Goal: Transaction & Acquisition: Purchase product/service

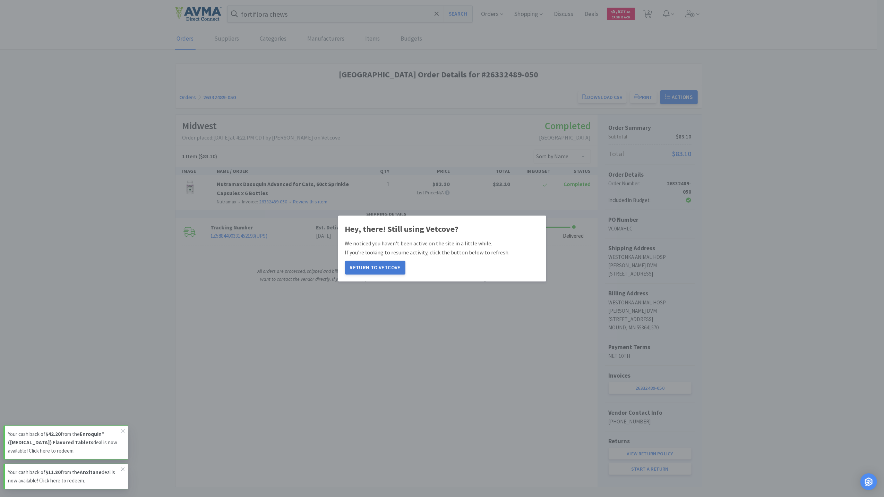
click at [372, 264] on button "Return to Vetcove" at bounding box center [375, 268] width 60 height 14
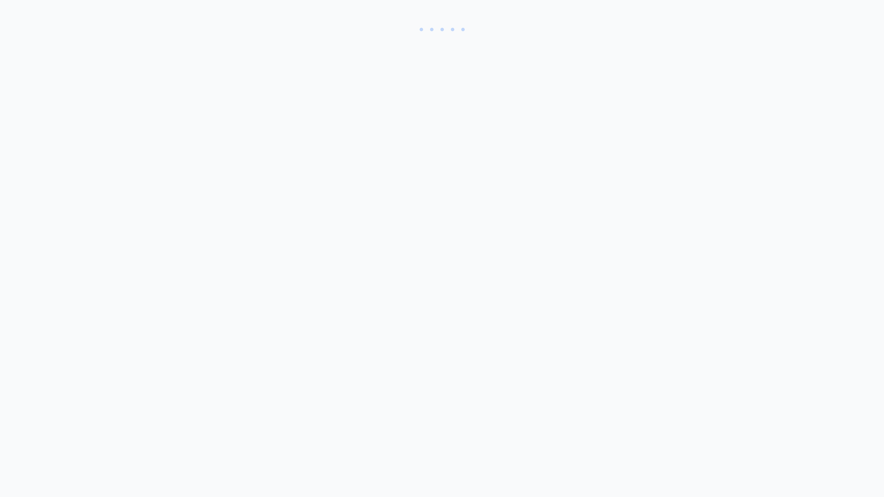
click at [372, 264] on html at bounding box center [442, 248] width 884 height 497
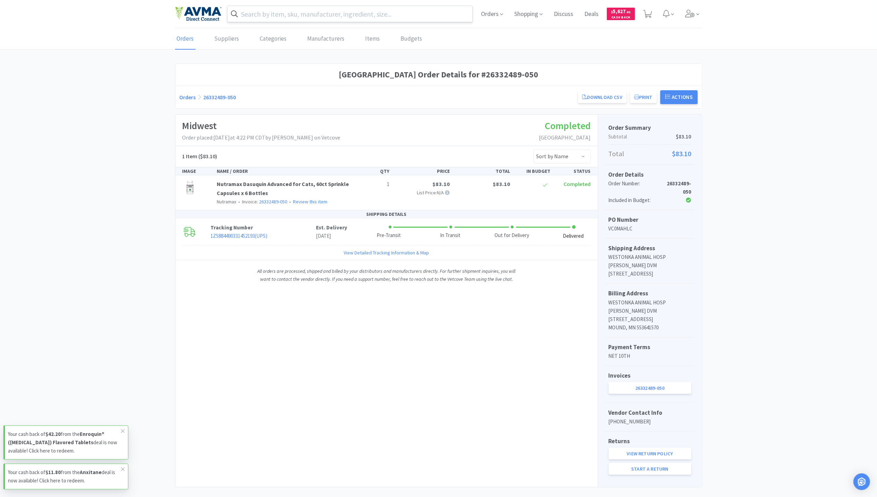
click at [293, 20] on input "text" at bounding box center [350, 14] width 245 height 16
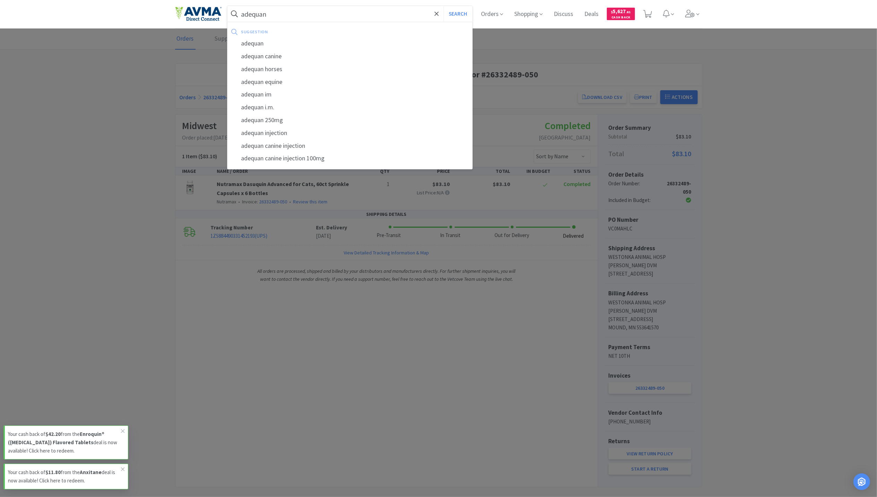
type input "adequan"
click at [444, 6] on button "Search" at bounding box center [458, 14] width 29 height 16
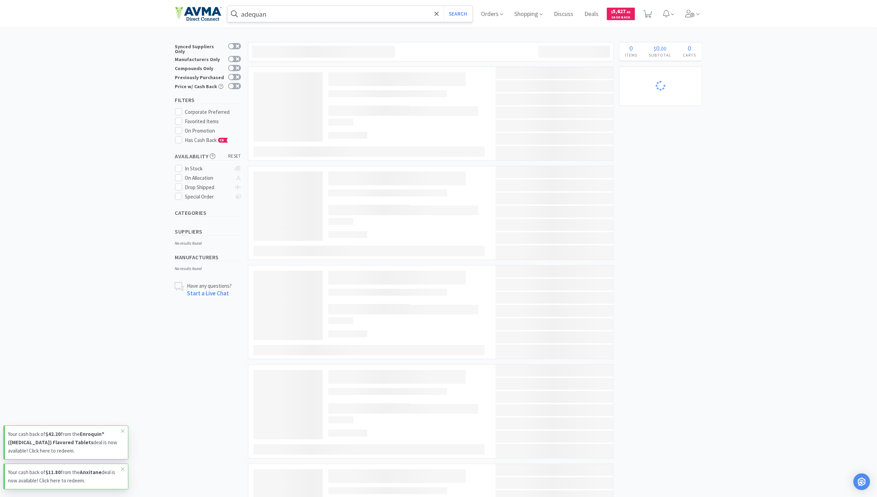
select select "3"
select select "1"
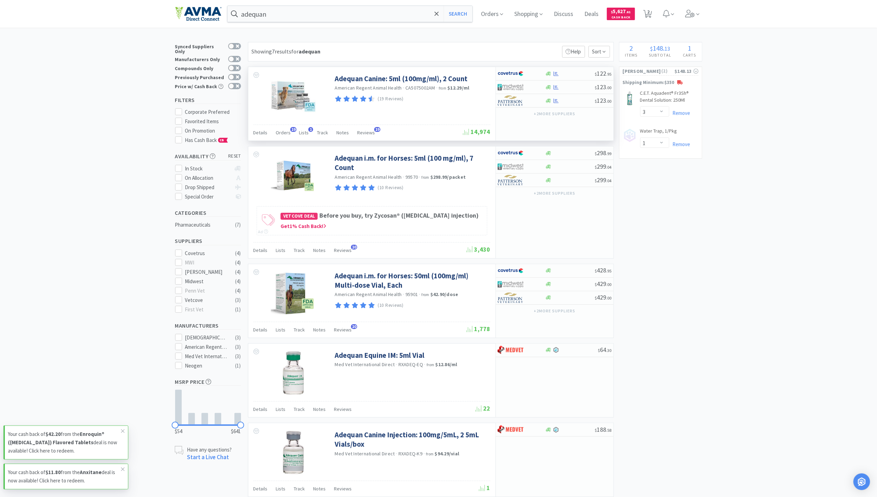
click at [300, 91] on img at bounding box center [293, 96] width 45 height 45
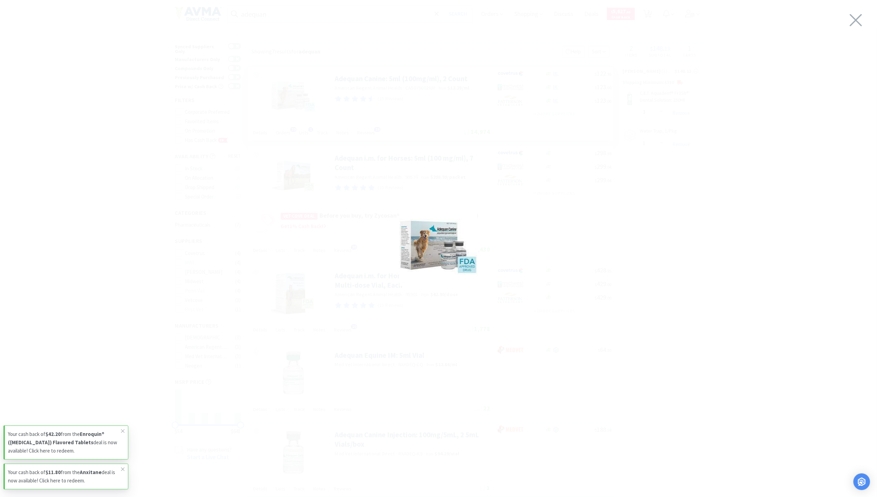
click at [865, 20] on div at bounding box center [438, 246] width 877 height 479
click at [860, 18] on icon at bounding box center [856, 19] width 15 height 19
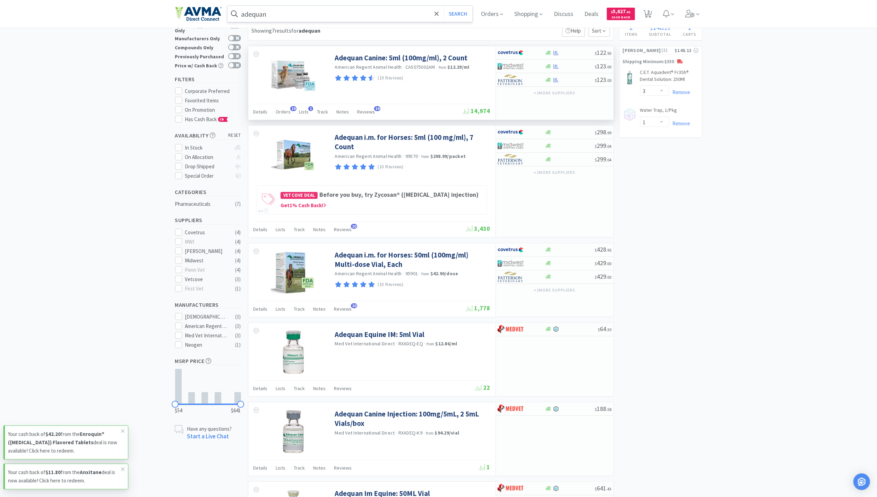
scroll to position [0, 0]
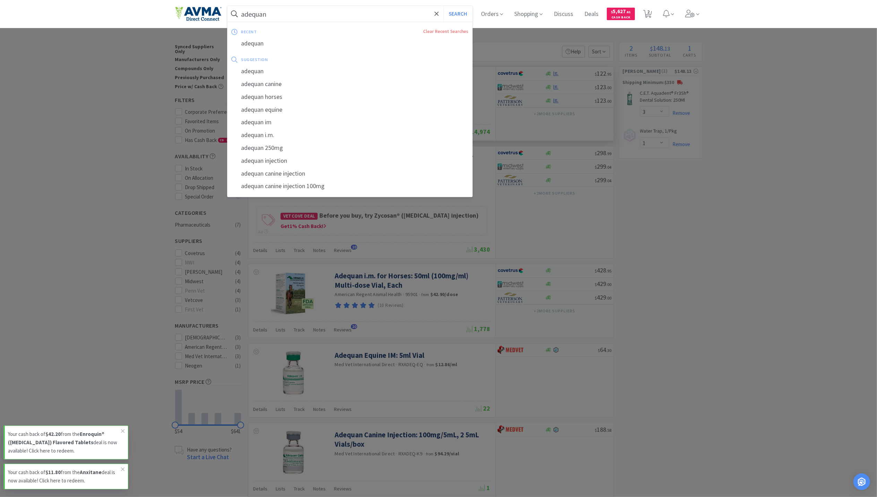
click at [341, 15] on input "adequan" at bounding box center [350, 14] width 245 height 16
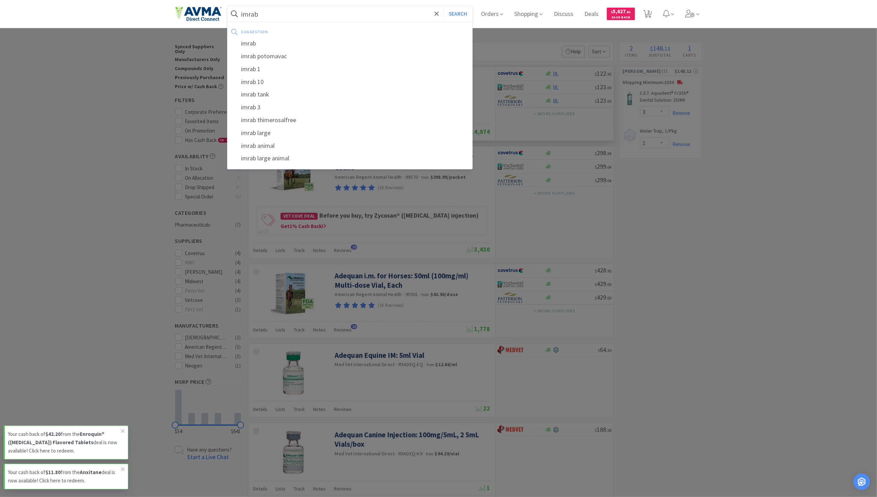
click at [444, 6] on button "Search" at bounding box center [458, 14] width 29 height 16
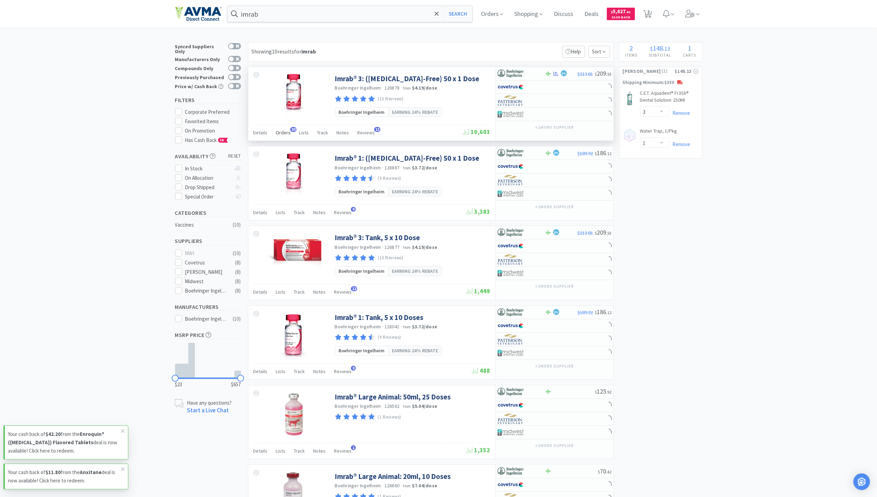
click at [281, 135] on span "Orders" at bounding box center [283, 132] width 15 height 6
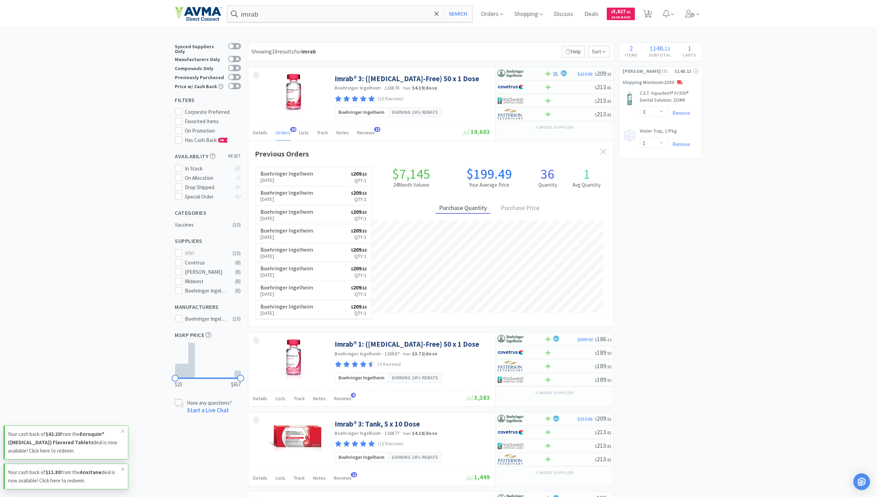
scroll to position [186, 365]
click at [283, 11] on input "imrab" at bounding box center [350, 14] width 245 height 16
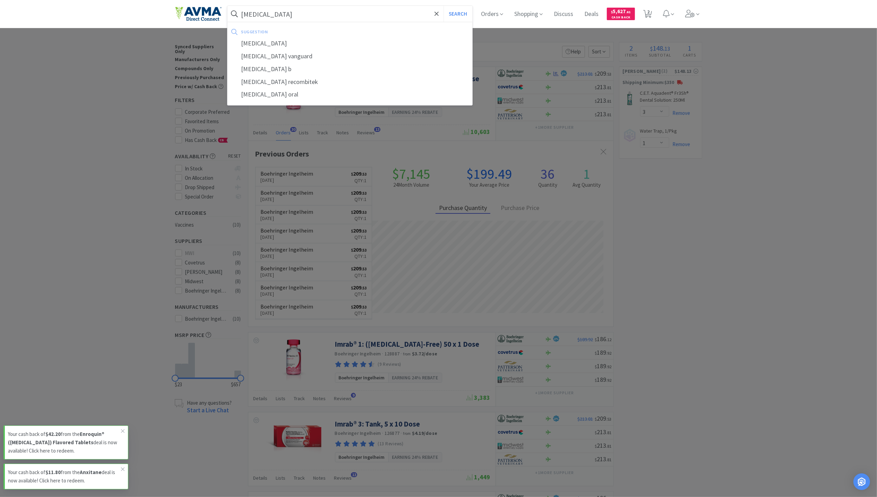
click at [444, 6] on button "Search" at bounding box center [458, 14] width 29 height 16
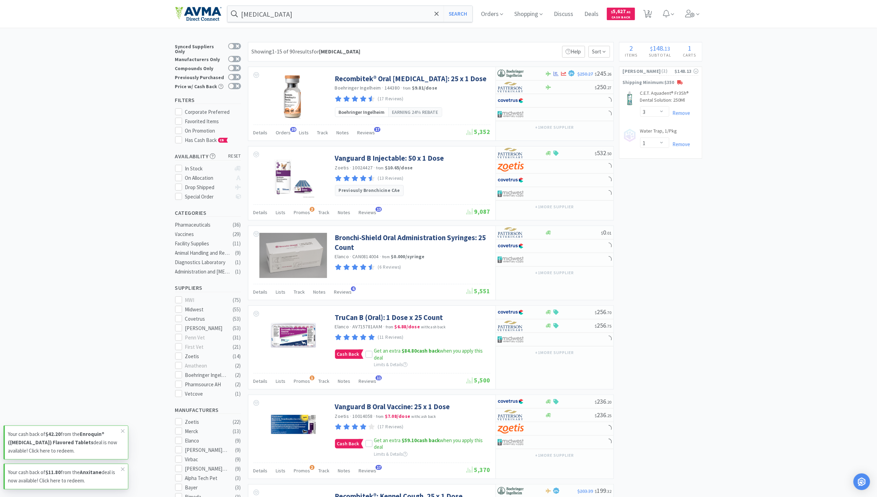
click at [280, 130] on span "Orders" at bounding box center [283, 132] width 15 height 6
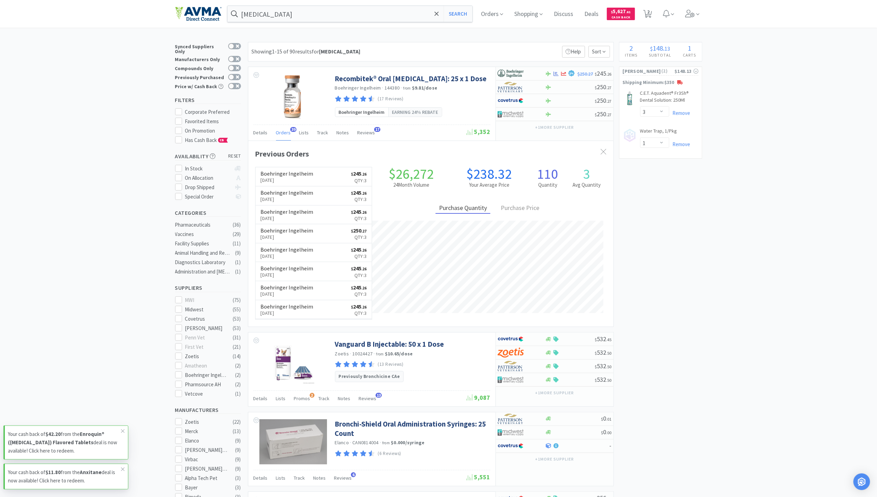
scroll to position [186, 365]
click at [295, 6] on div "bordetella Search" at bounding box center [350, 14] width 246 height 17
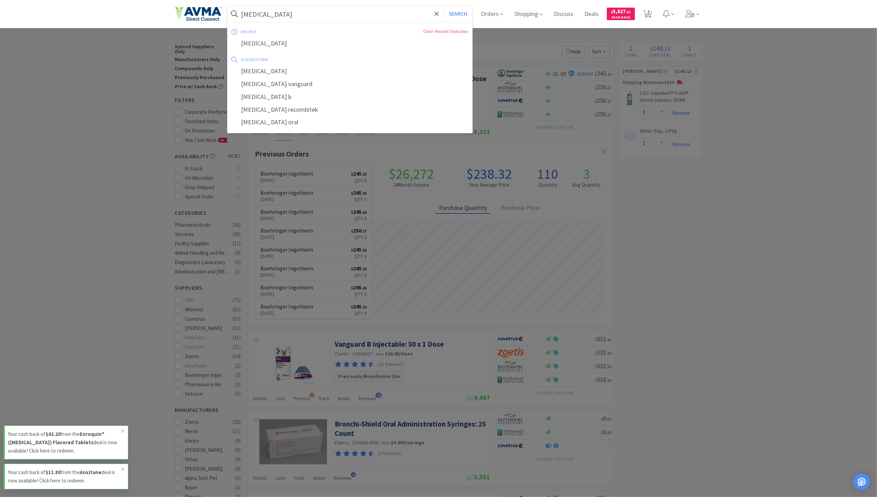
click at [301, 15] on input "[MEDICAL_DATA]" at bounding box center [350, 14] width 245 height 16
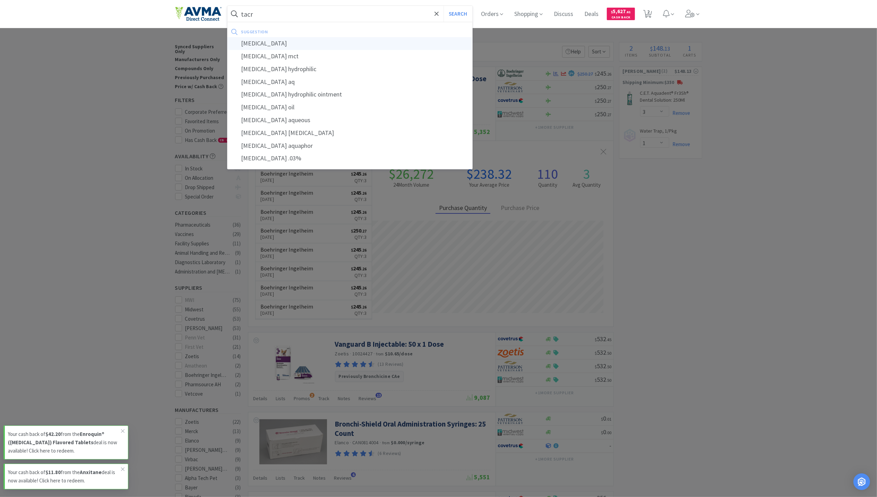
click at [272, 47] on div "[MEDICAL_DATA]" at bounding box center [350, 43] width 245 height 13
type input "[MEDICAL_DATA]"
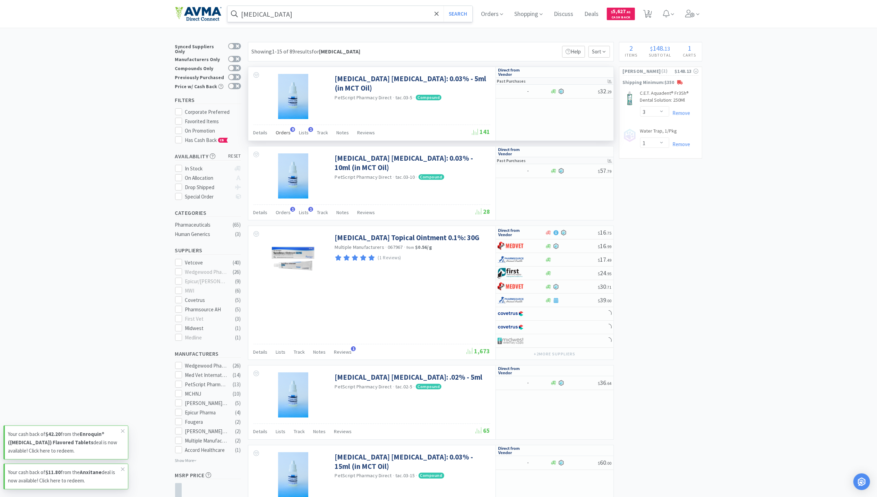
click at [278, 135] on span "Orders" at bounding box center [283, 132] width 15 height 6
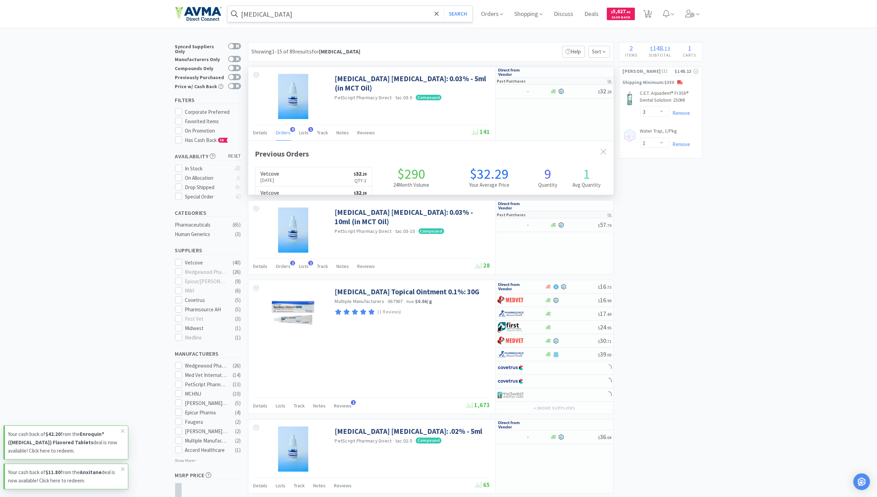
scroll to position [186, 365]
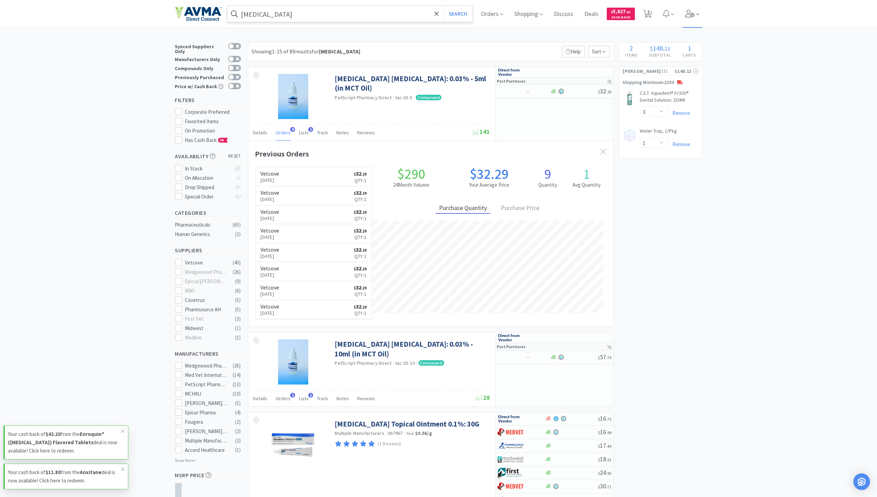
click at [701, 9] on span at bounding box center [693, 14] width 20 height 28
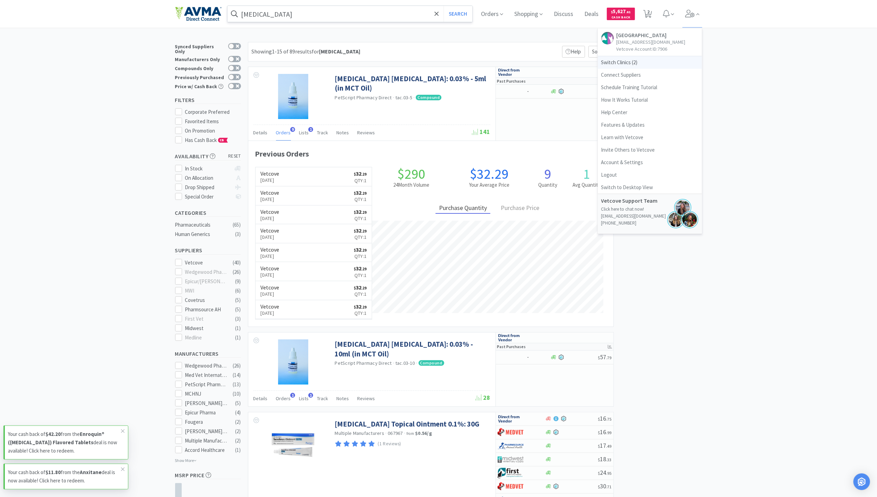
click at [628, 60] on span "Switch Clinics ( 2 )" at bounding box center [650, 62] width 104 height 12
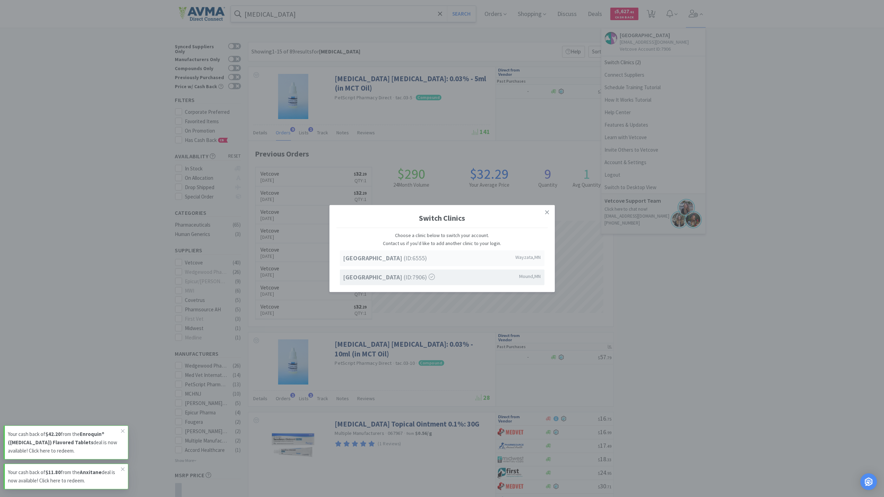
click at [400, 264] on div "Lake Minnetonka Pet Wellness Center (ID: 6555 ) Wayzata , MN" at bounding box center [442, 258] width 205 height 16
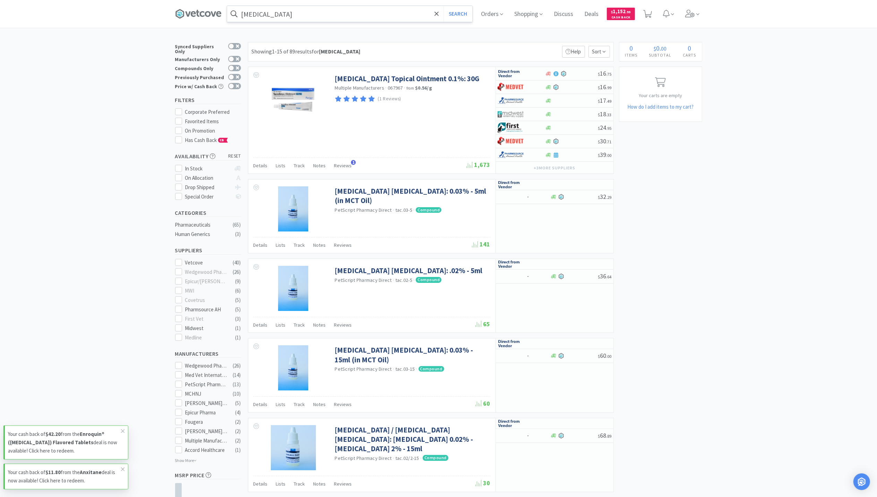
click at [313, 12] on input "[MEDICAL_DATA]" at bounding box center [349, 14] width 245 height 16
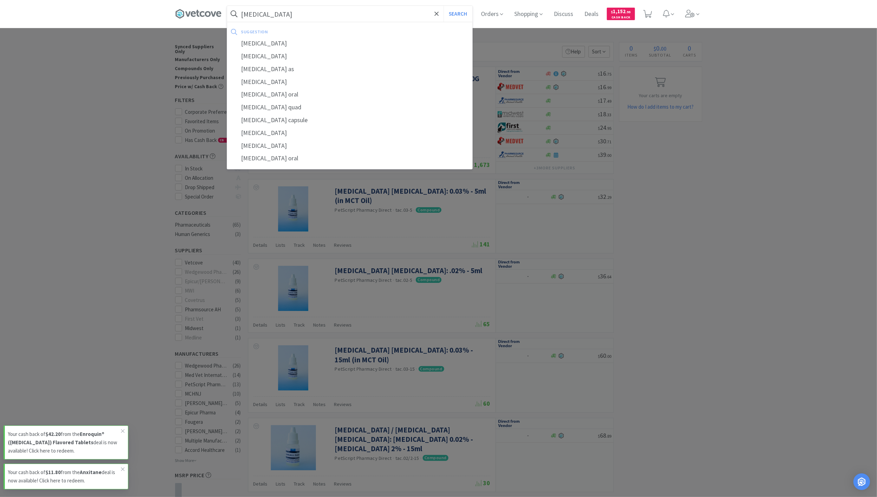
click at [444, 6] on button "Search" at bounding box center [458, 14] width 29 height 16
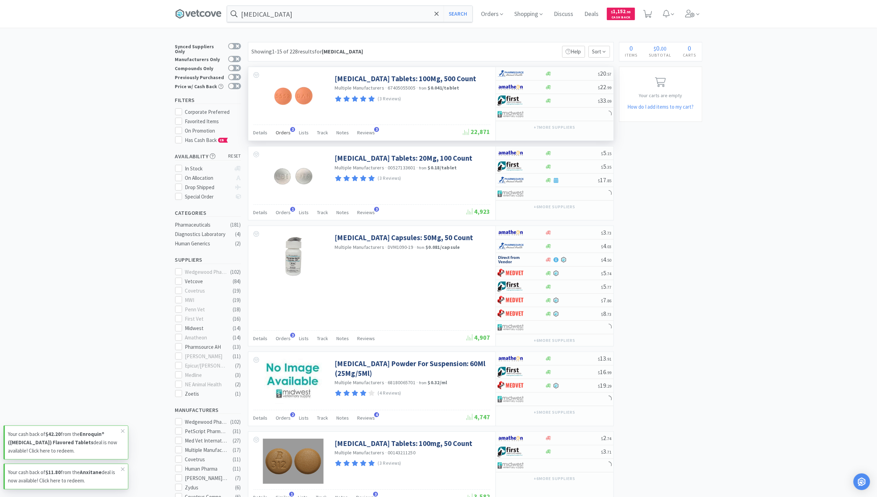
click at [284, 132] on span "Orders" at bounding box center [283, 132] width 15 height 6
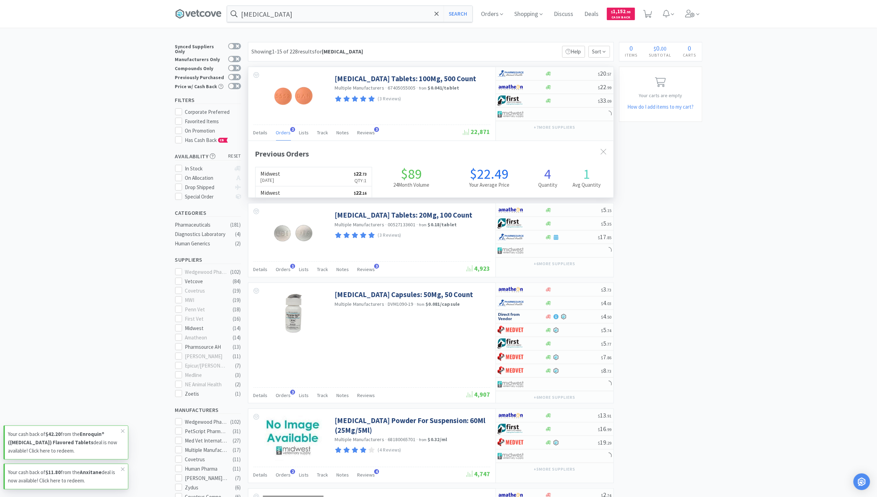
scroll to position [179, 365]
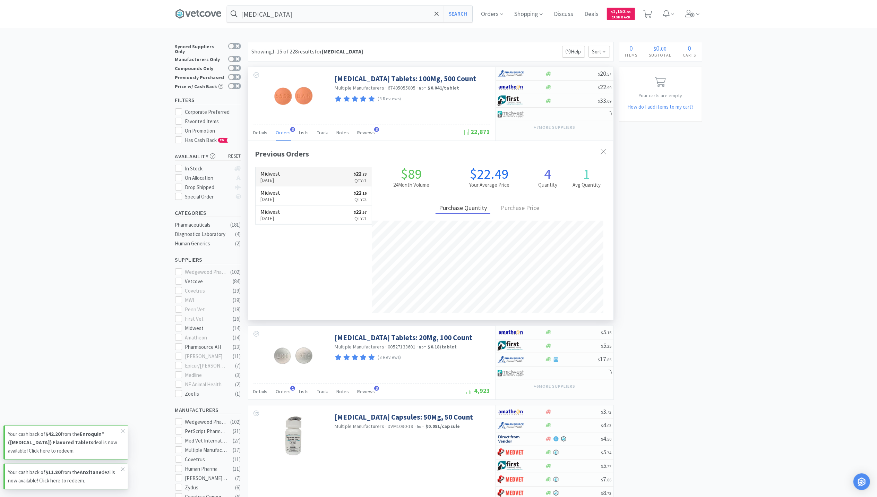
click at [275, 176] on h6 "Midwest" at bounding box center [271, 174] width 20 height 6
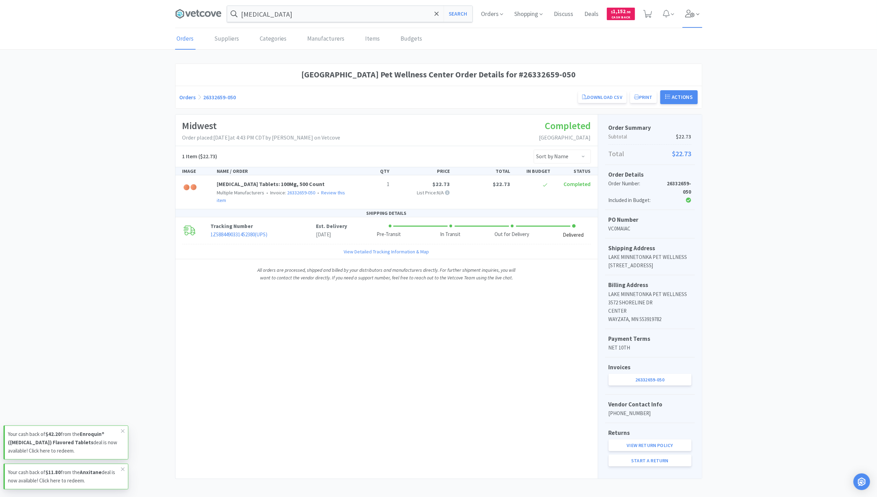
click at [692, 17] on span at bounding box center [693, 14] width 20 height 28
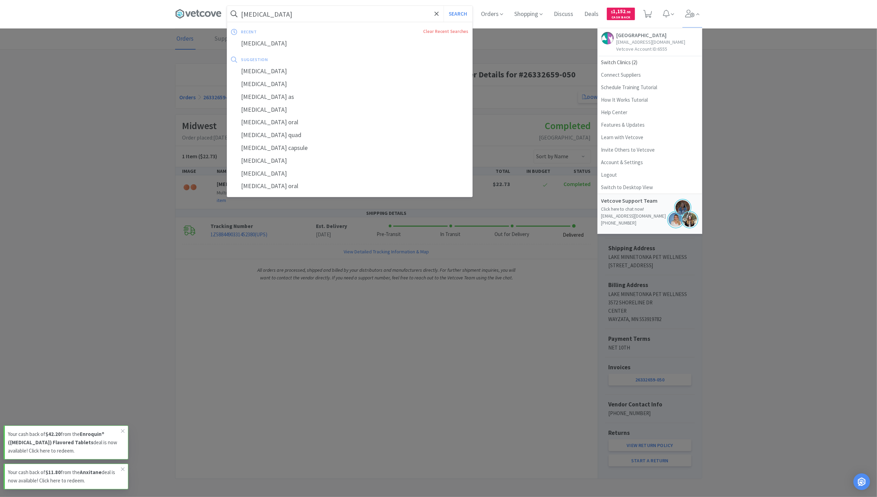
click at [397, 15] on input "[MEDICAL_DATA]" at bounding box center [349, 14] width 245 height 16
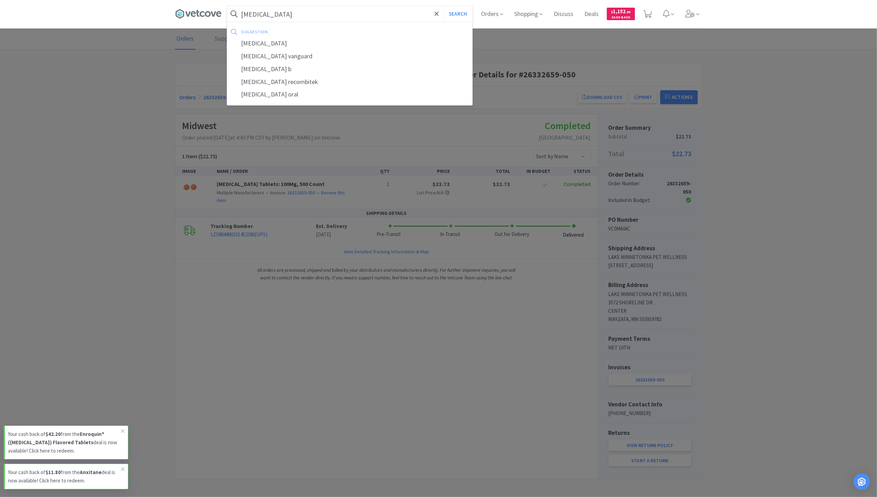
type input "[MEDICAL_DATA]"
click at [444, 6] on button "Search" at bounding box center [458, 14] width 29 height 16
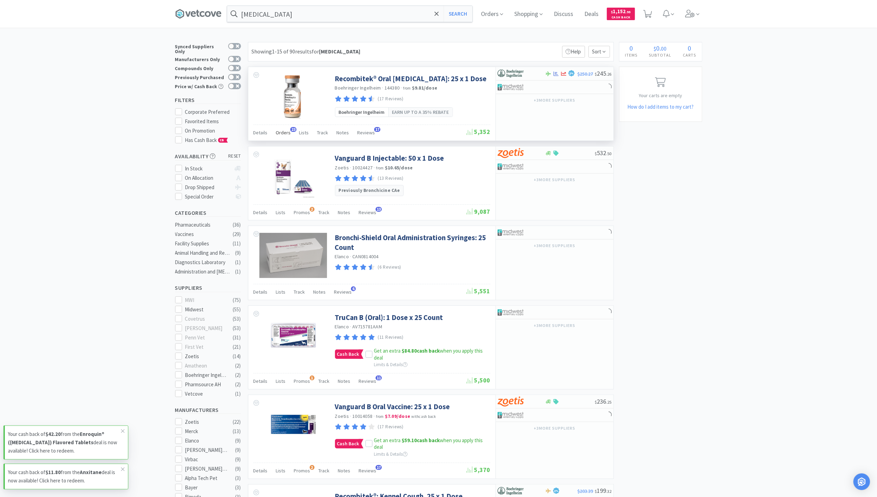
click at [280, 130] on span "Orders" at bounding box center [283, 132] width 15 height 6
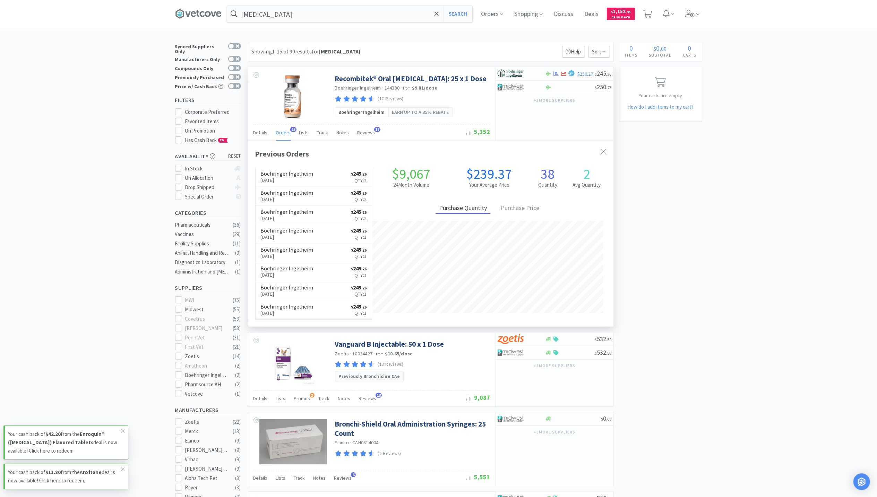
scroll to position [186, 365]
